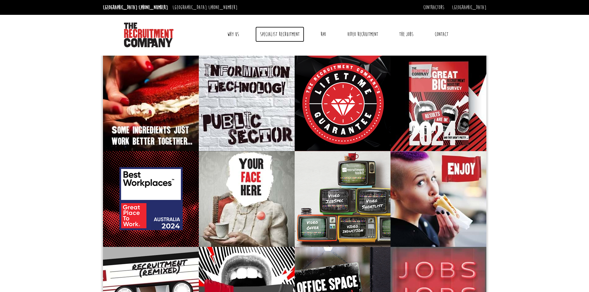
click at [279, 35] on link "Specialist Recruitment" at bounding box center [279, 34] width 49 height 15
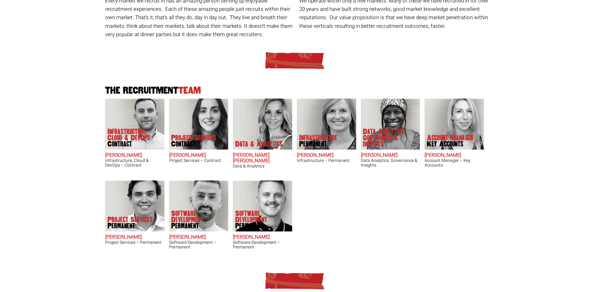
scroll to position [124, 0]
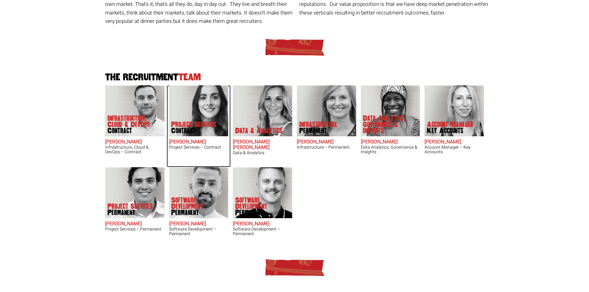
click at [217, 115] on img at bounding box center [198, 110] width 59 height 51
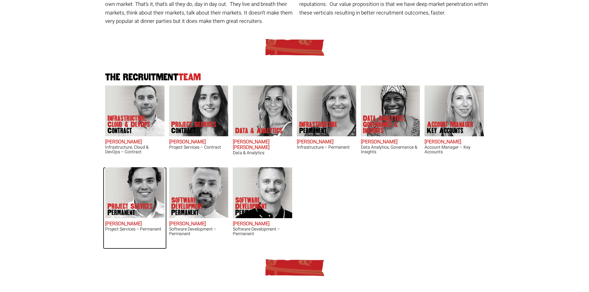
click at [127, 201] on img at bounding box center [134, 192] width 59 height 51
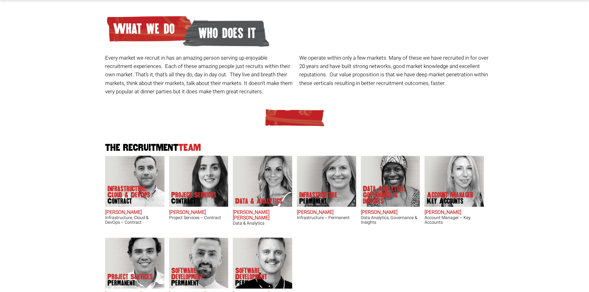
scroll to position [0, 0]
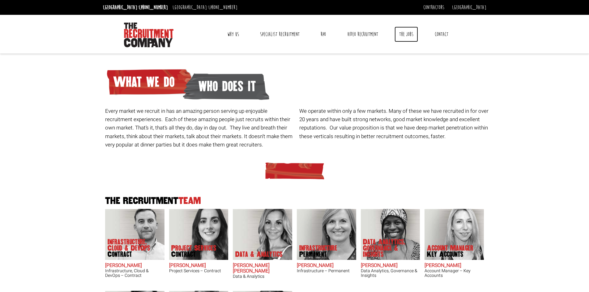
click at [401, 38] on link "The Jobs" at bounding box center [405, 34] width 23 height 15
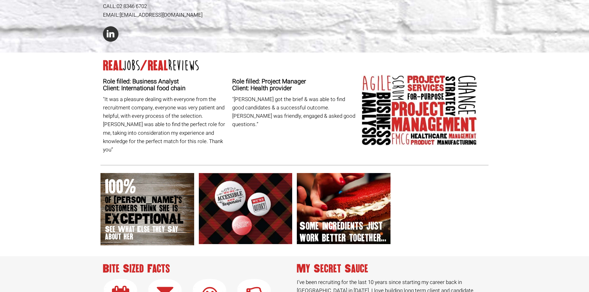
scroll to position [247, 0]
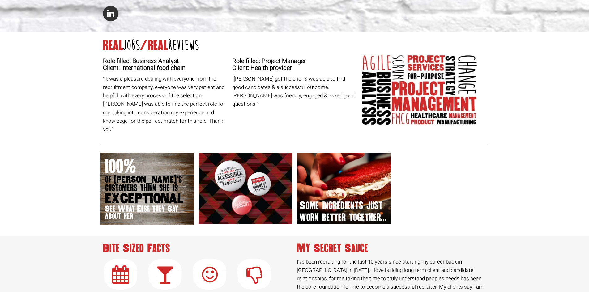
click at [246, 64] on h4 "Role filled: Project Manager Client: Health provider" at bounding box center [294, 65] width 125 height 14
click at [301, 84] on p ""Claire got the brief & was able to find good candidates & a successful outcome…" at bounding box center [294, 92] width 125 height 34
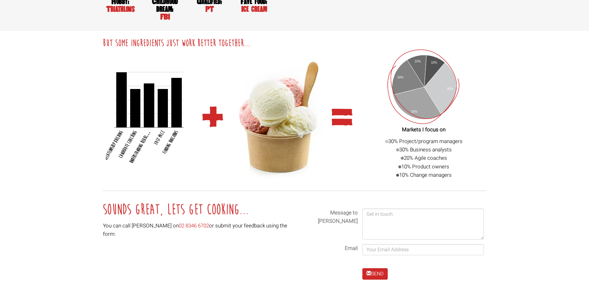
scroll to position [657, 0]
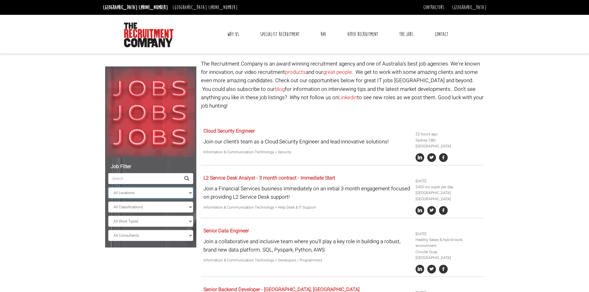
click at [142, 194] on select "All Locations [GEOGRAPHIC_DATA] [GEOGRAPHIC_DATA] [GEOGRAPHIC_DATA] [GEOGRAPHIC…" at bounding box center [150, 192] width 85 height 11
click at [108, 187] on select "All Locations [GEOGRAPHIC_DATA] [GEOGRAPHIC_DATA] [GEOGRAPHIC_DATA] [GEOGRAPHIC…" at bounding box center [150, 192] width 85 height 11
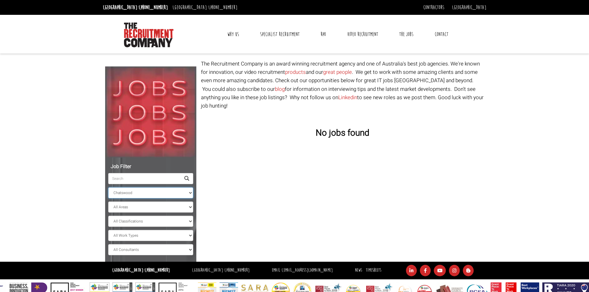
click at [136, 196] on select "All Locations [GEOGRAPHIC_DATA] [GEOGRAPHIC_DATA] [GEOGRAPHIC_DATA] [GEOGRAPHIC…" at bounding box center [150, 192] width 85 height 11
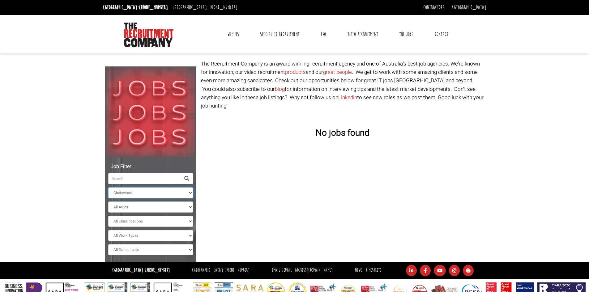
click at [108, 187] on select "All Locations [GEOGRAPHIC_DATA] [GEOGRAPHIC_DATA] [GEOGRAPHIC_DATA] [GEOGRAPHIC…" at bounding box center [150, 192] width 85 height 11
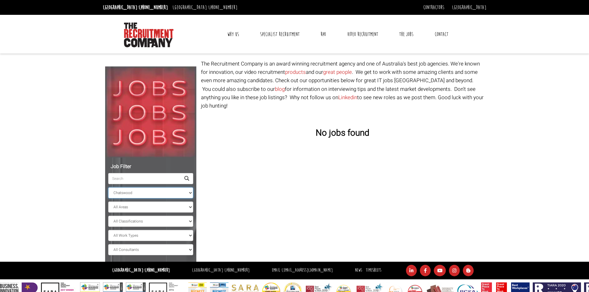
click at [147, 194] on select "All Locations [GEOGRAPHIC_DATA] [GEOGRAPHIC_DATA] [GEOGRAPHIC_DATA] [GEOGRAPHIC…" at bounding box center [150, 192] width 85 height 11
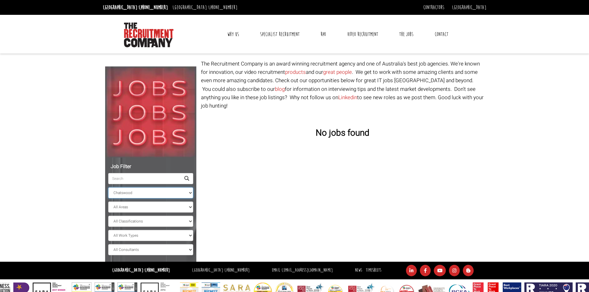
click at [108, 187] on select "All Locations [GEOGRAPHIC_DATA] [GEOGRAPHIC_DATA] [GEOGRAPHIC_DATA] [GEOGRAPHIC…" at bounding box center [150, 192] width 85 height 11
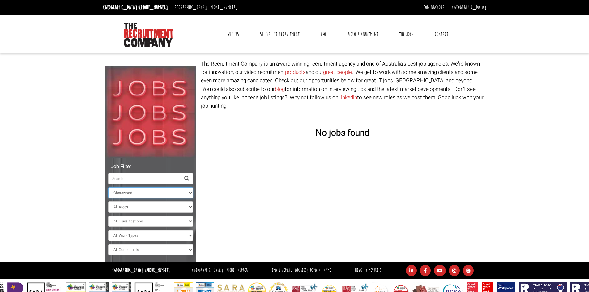
click at [134, 193] on select "All Locations [GEOGRAPHIC_DATA] [GEOGRAPHIC_DATA] [GEOGRAPHIC_DATA] [GEOGRAPHIC…" at bounding box center [150, 192] width 85 height 11
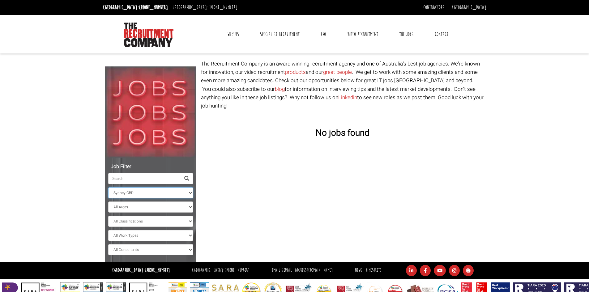
click at [108, 187] on select "All Locations [GEOGRAPHIC_DATA] [GEOGRAPHIC_DATA] [GEOGRAPHIC_DATA] [GEOGRAPHIC…" at bounding box center [150, 192] width 85 height 11
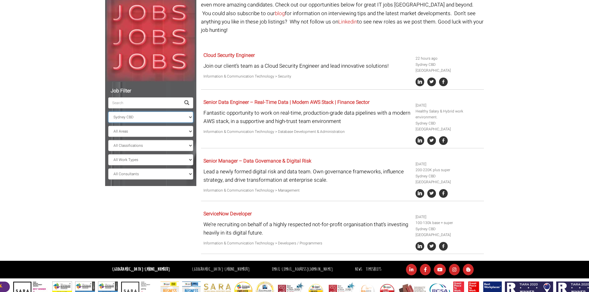
scroll to position [82, 0]
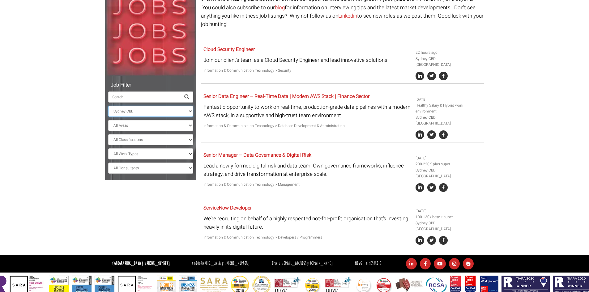
click at [146, 116] on select "All Locations [GEOGRAPHIC_DATA] [GEOGRAPHIC_DATA] [GEOGRAPHIC_DATA] [GEOGRAPHIC…" at bounding box center [150, 111] width 85 height 11
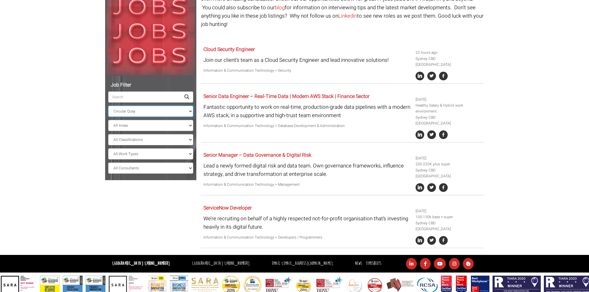
click at [108, 106] on select "All Locations [GEOGRAPHIC_DATA] [GEOGRAPHIC_DATA] [GEOGRAPHIC_DATA] [GEOGRAPHIC…" at bounding box center [150, 111] width 85 height 11
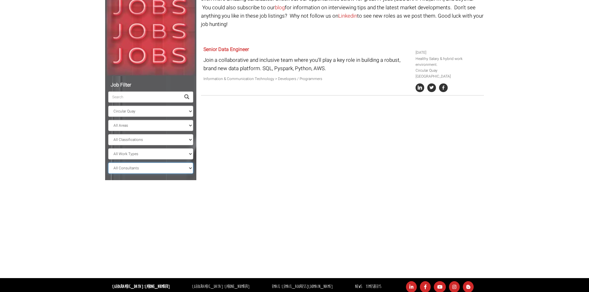
click at [140, 172] on select "All Consultants [PERSON_NAME] - , Infrastructure, Cloud & DevOps, Contract [PER…" at bounding box center [150, 168] width 85 height 11
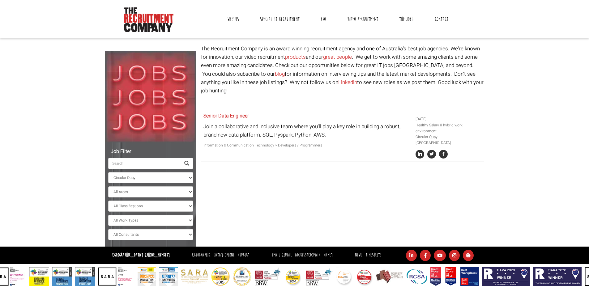
click at [89, 188] on body "[GEOGRAPHIC_DATA]: [PHONE_NUMBER] [GEOGRAPHIC_DATA]: [PHONE_NUMBER] Contractors…" at bounding box center [294, 135] width 589 height 301
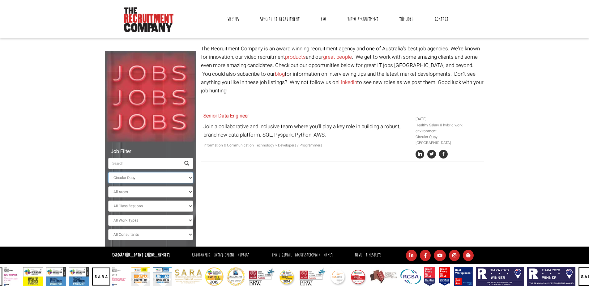
click at [138, 180] on select "All Locations [GEOGRAPHIC_DATA] [GEOGRAPHIC_DATA] [GEOGRAPHIC_DATA] [GEOGRAPHIC…" at bounding box center [150, 177] width 85 height 11
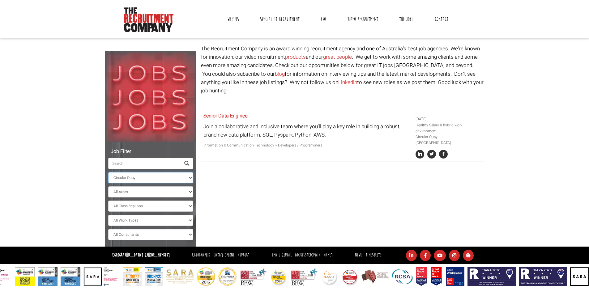
select select "[GEOGRAPHIC_DATA]"
click at [108, 172] on select "All Locations [GEOGRAPHIC_DATA] [GEOGRAPHIC_DATA] [GEOGRAPHIC_DATA] [GEOGRAPHIC…" at bounding box center [150, 177] width 85 height 11
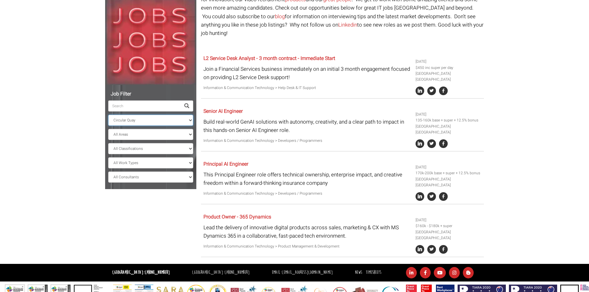
scroll to position [82, 0]
